Goal: Obtain resource: Obtain resource

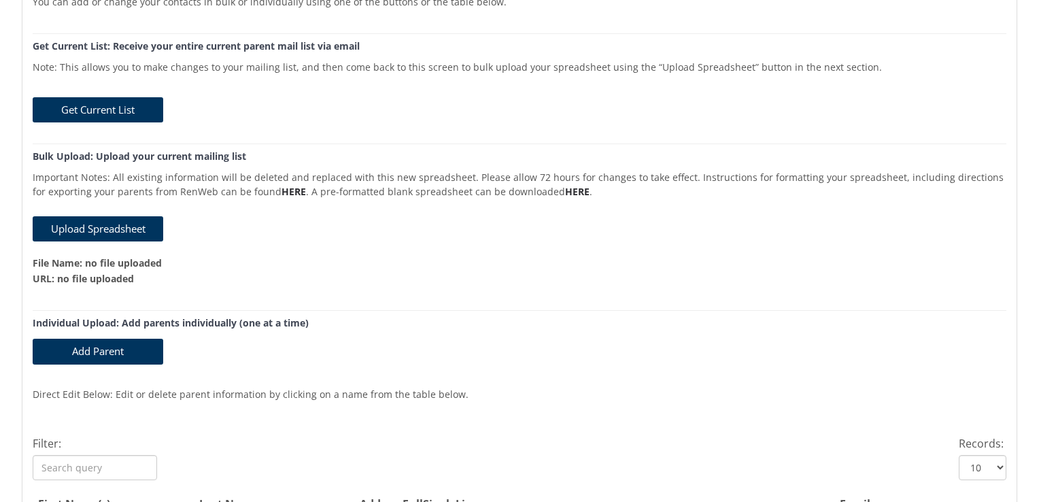
scroll to position [136, 0]
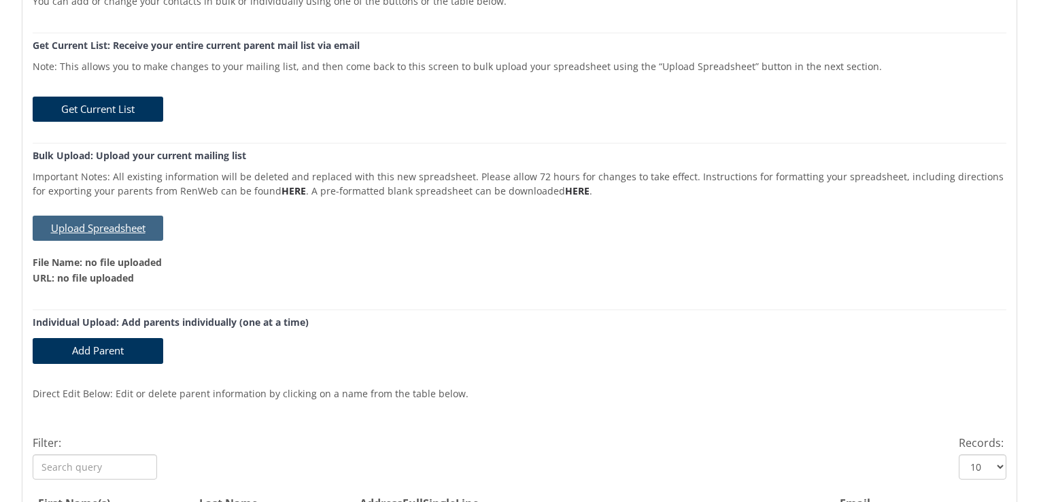
click at [149, 230] on button "Upload Spreadsheet" at bounding box center [98, 227] width 131 height 25
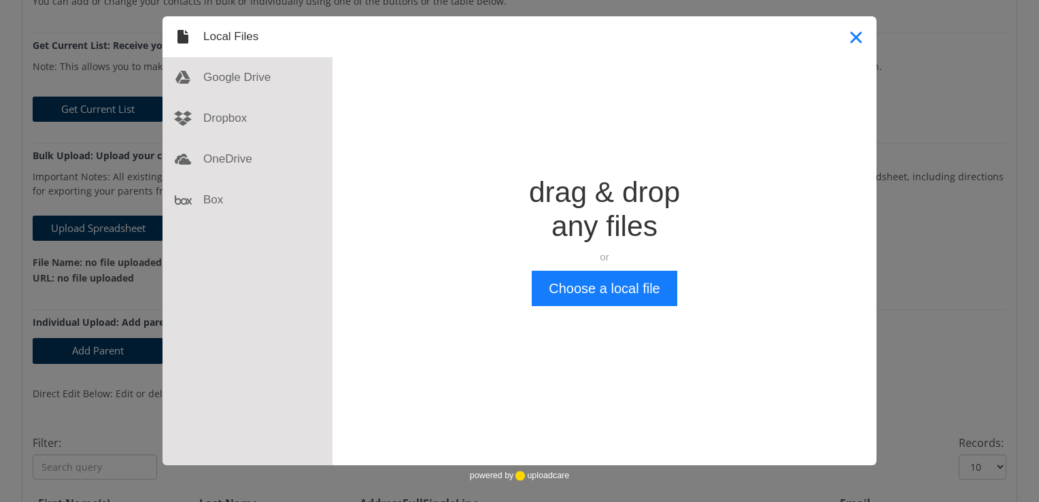
click at [853, 34] on button "Close" at bounding box center [855, 36] width 41 height 41
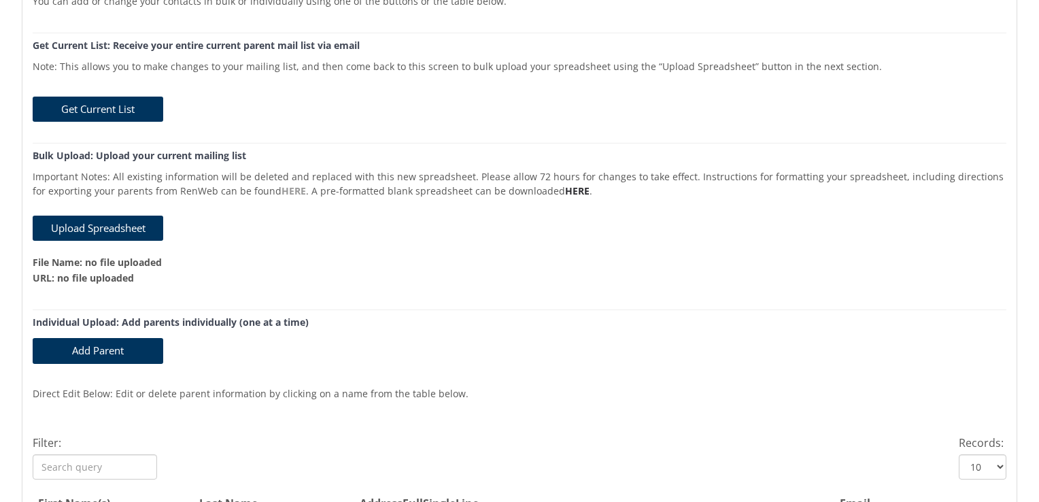
click at [281, 189] on link "HERE" at bounding box center [293, 190] width 24 height 13
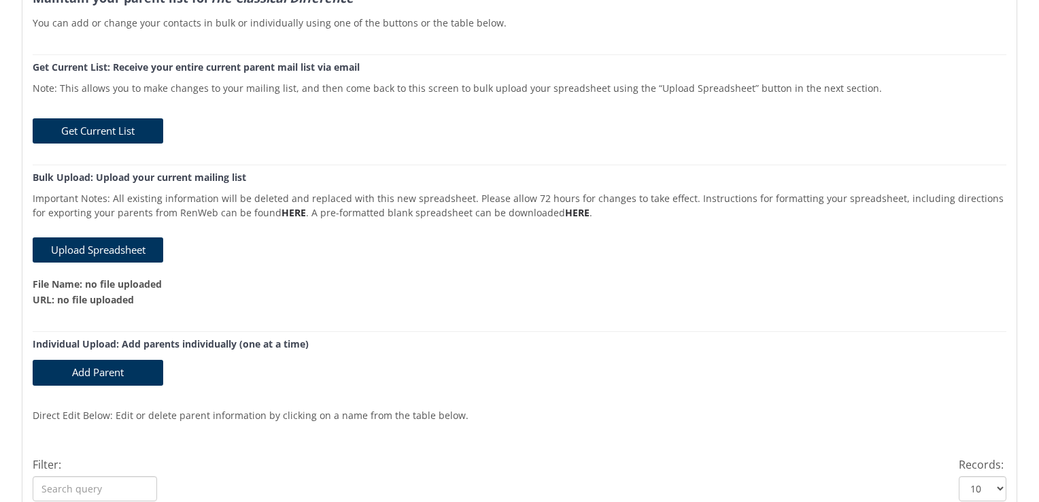
scroll to position [0, 0]
